Goal: Transaction & Acquisition: Purchase product/service

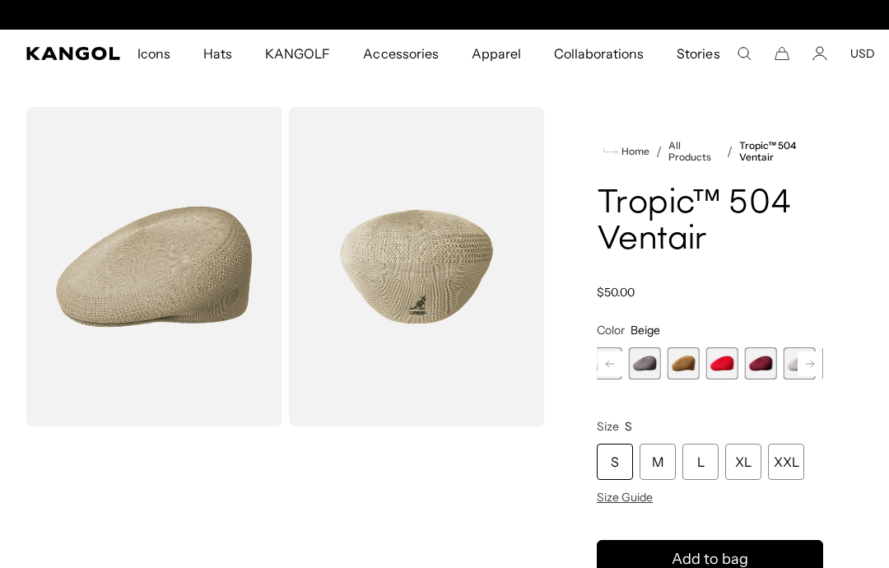
scroll to position [0, 339]
click at [650, 357] on span "18 of 22" at bounding box center [652, 363] width 32 height 32
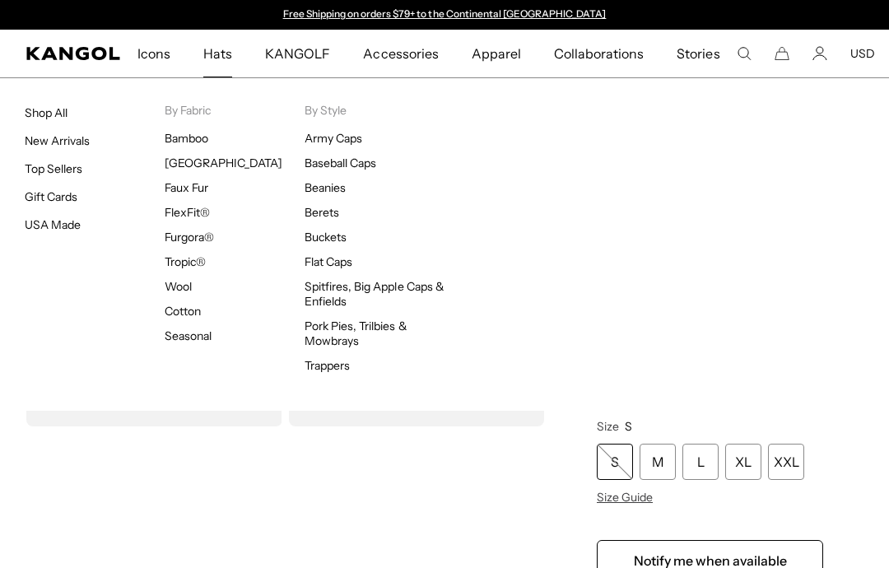
click at [221, 62] on span "Hats" at bounding box center [217, 54] width 29 height 48
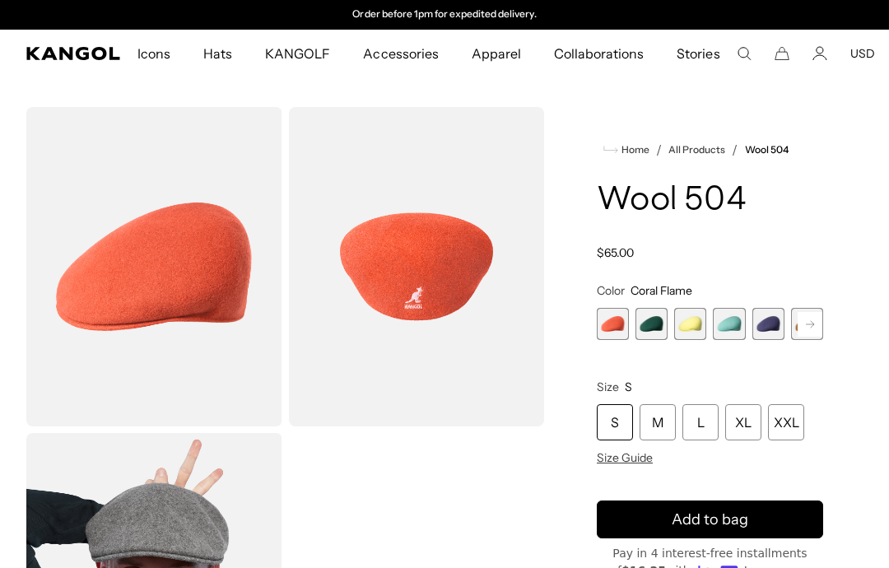
click at [799, 335] on rect at bounding box center [810, 324] width 25 height 25
